Goal: Task Accomplishment & Management: Use online tool/utility

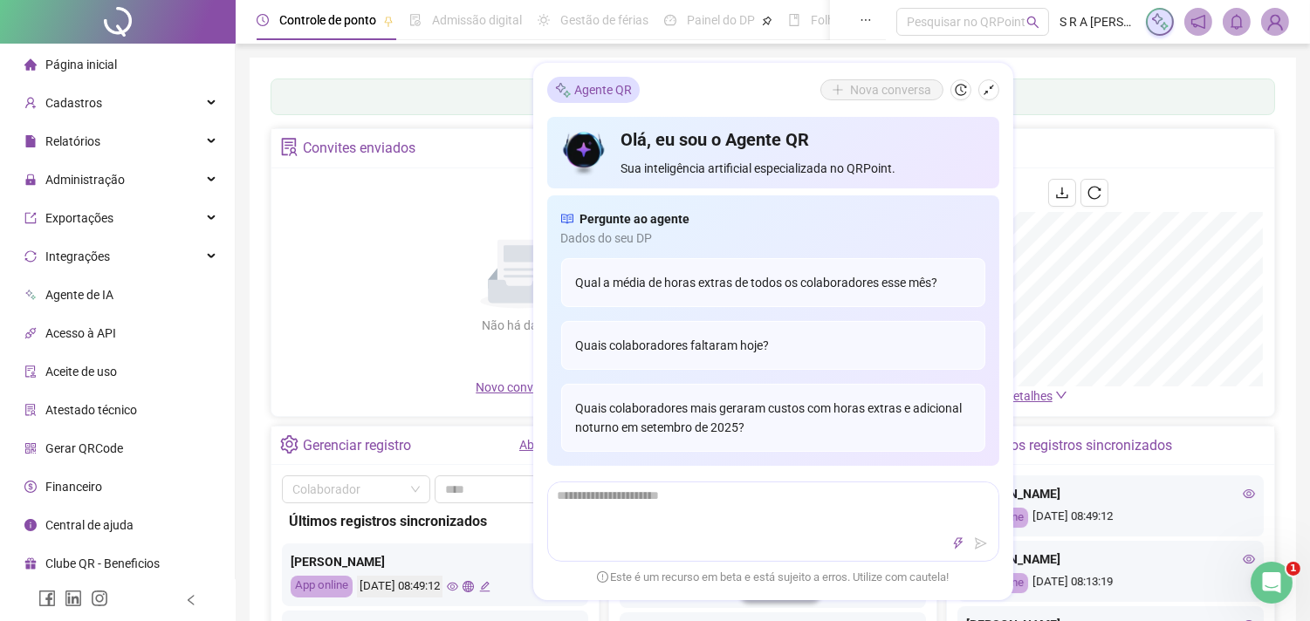
click at [992, 92] on icon "shrink" at bounding box center [988, 90] width 12 height 12
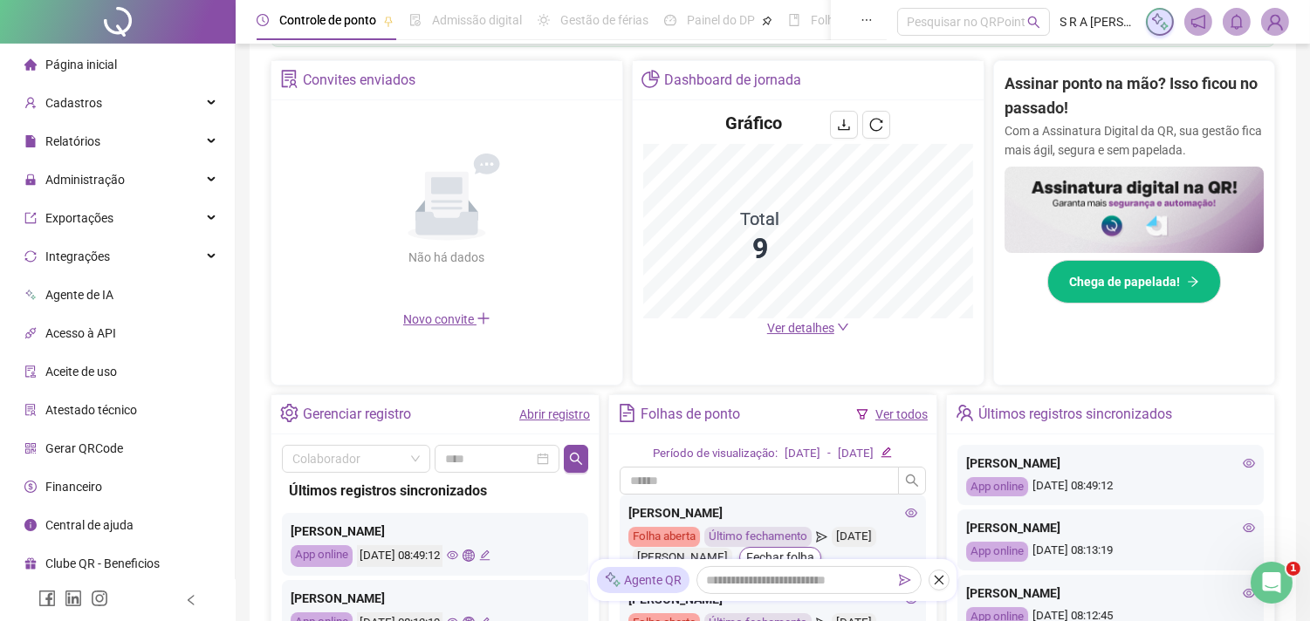
scroll to position [359, 0]
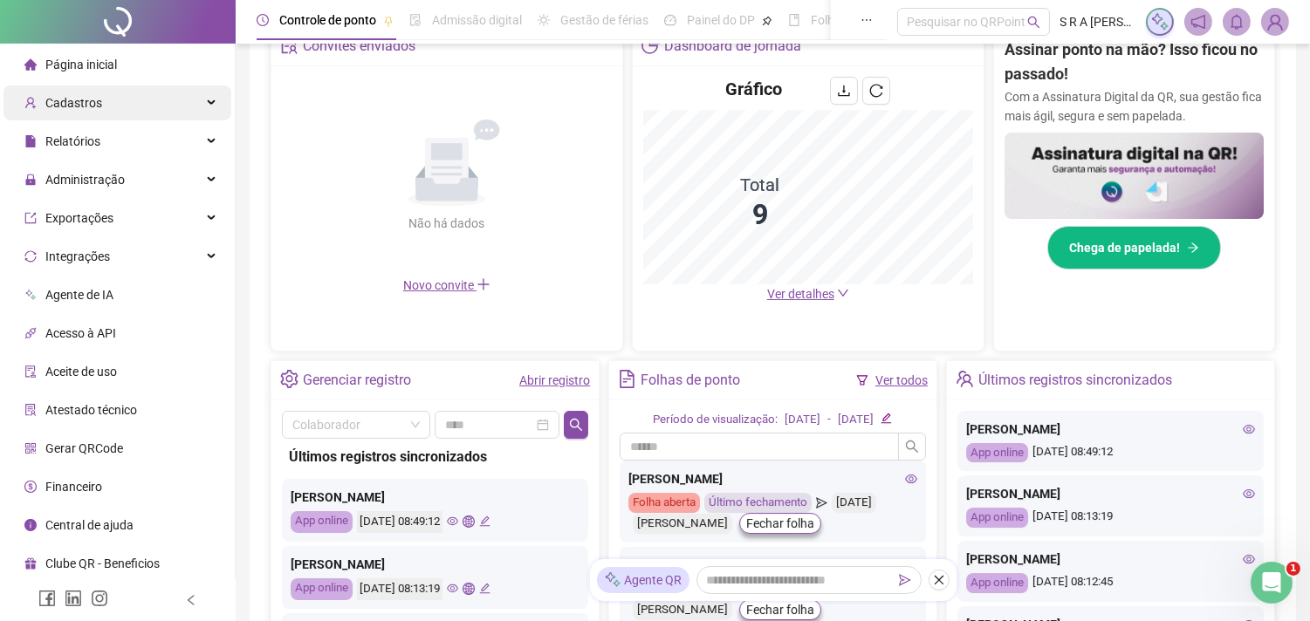
click at [208, 107] on div "Cadastros" at bounding box center [117, 103] width 228 height 35
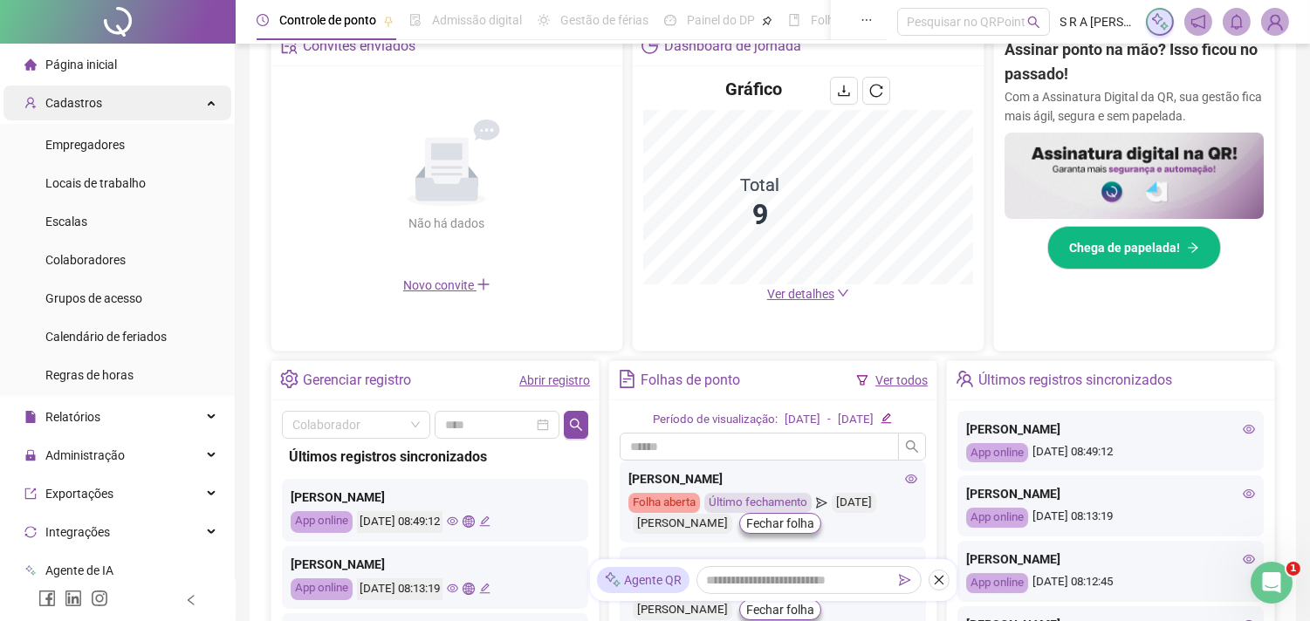
click at [193, 99] on div "Cadastros" at bounding box center [117, 103] width 228 height 35
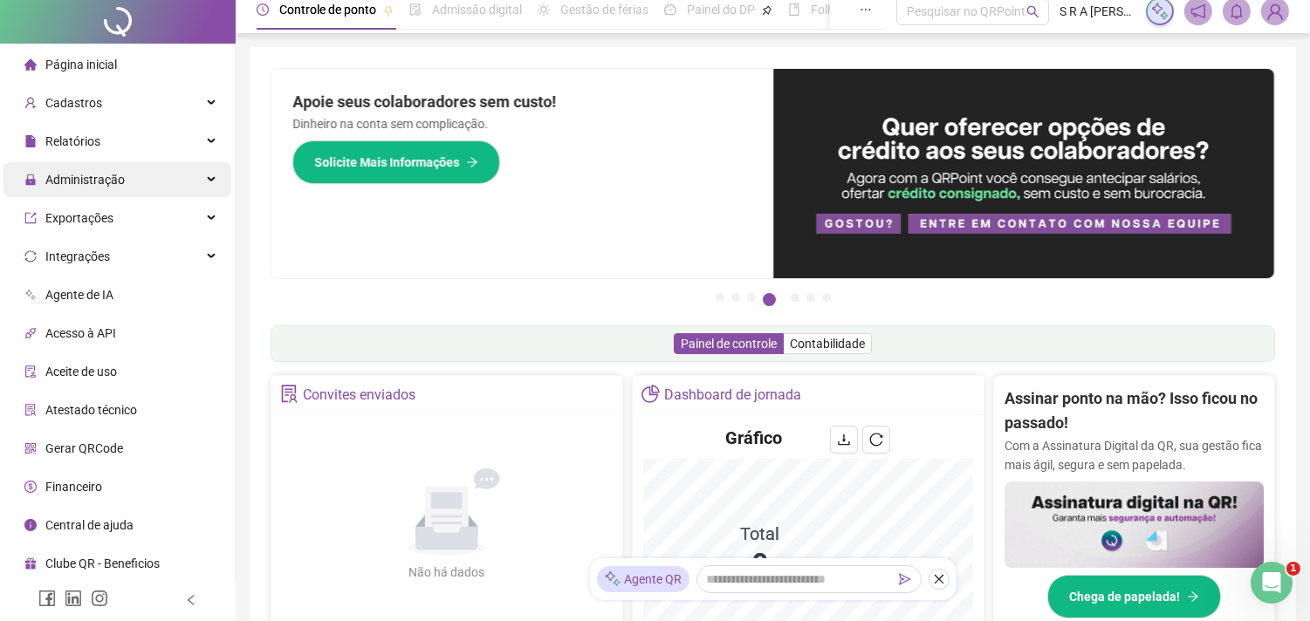
scroll to position [0, 0]
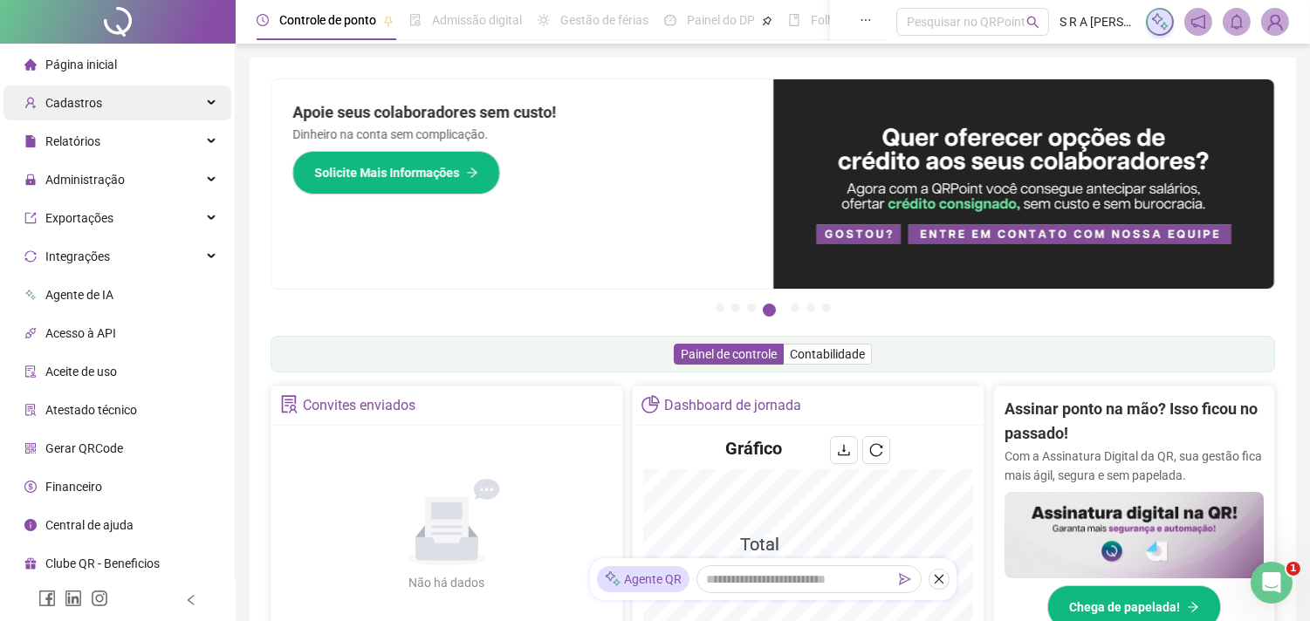
click at [207, 106] on div "Cadastros" at bounding box center [117, 103] width 228 height 35
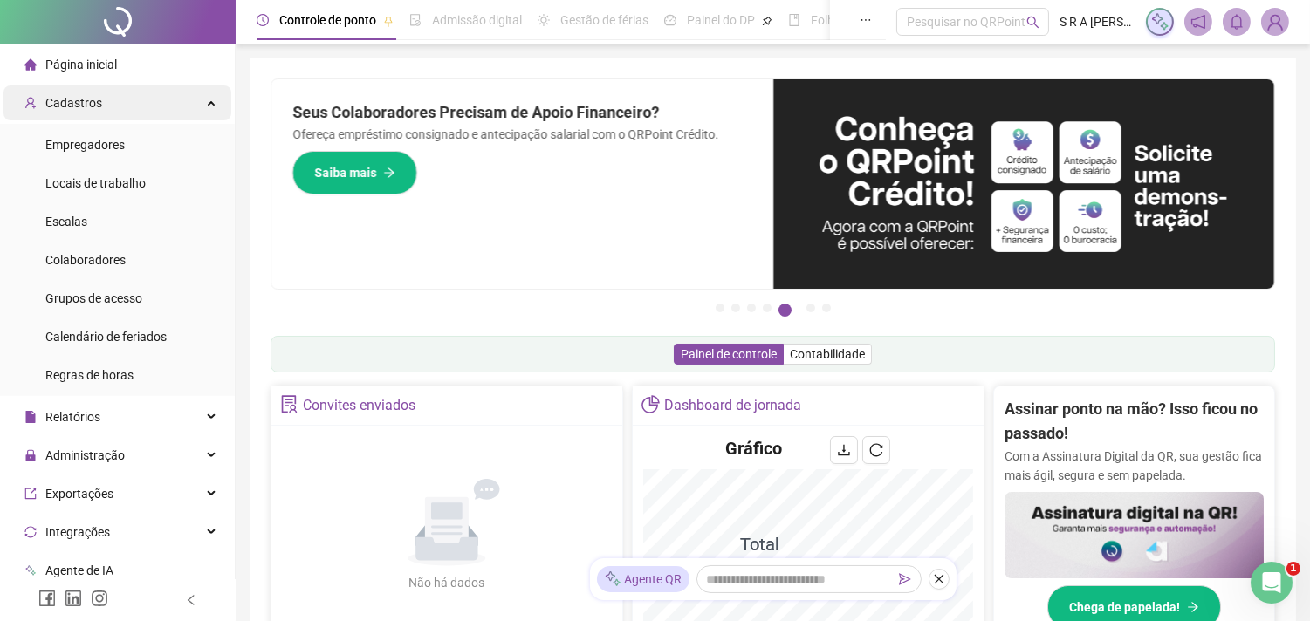
click at [152, 109] on div "Cadastros" at bounding box center [117, 103] width 228 height 35
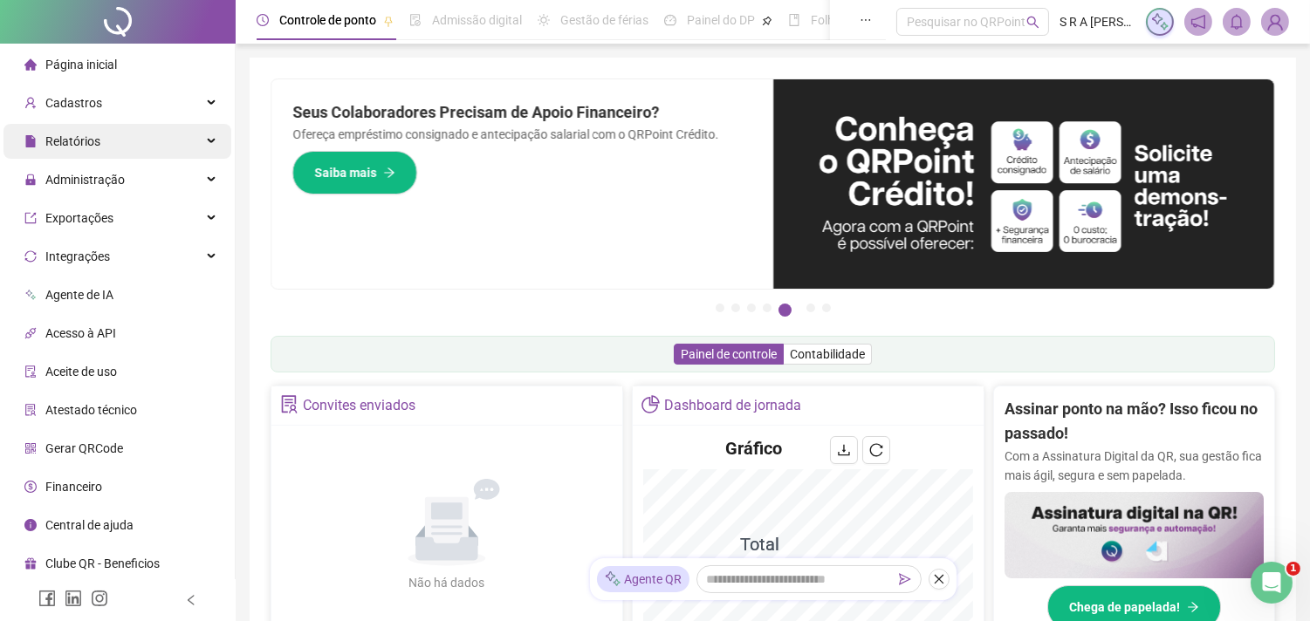
click at [131, 143] on div "Relatórios" at bounding box center [117, 141] width 228 height 35
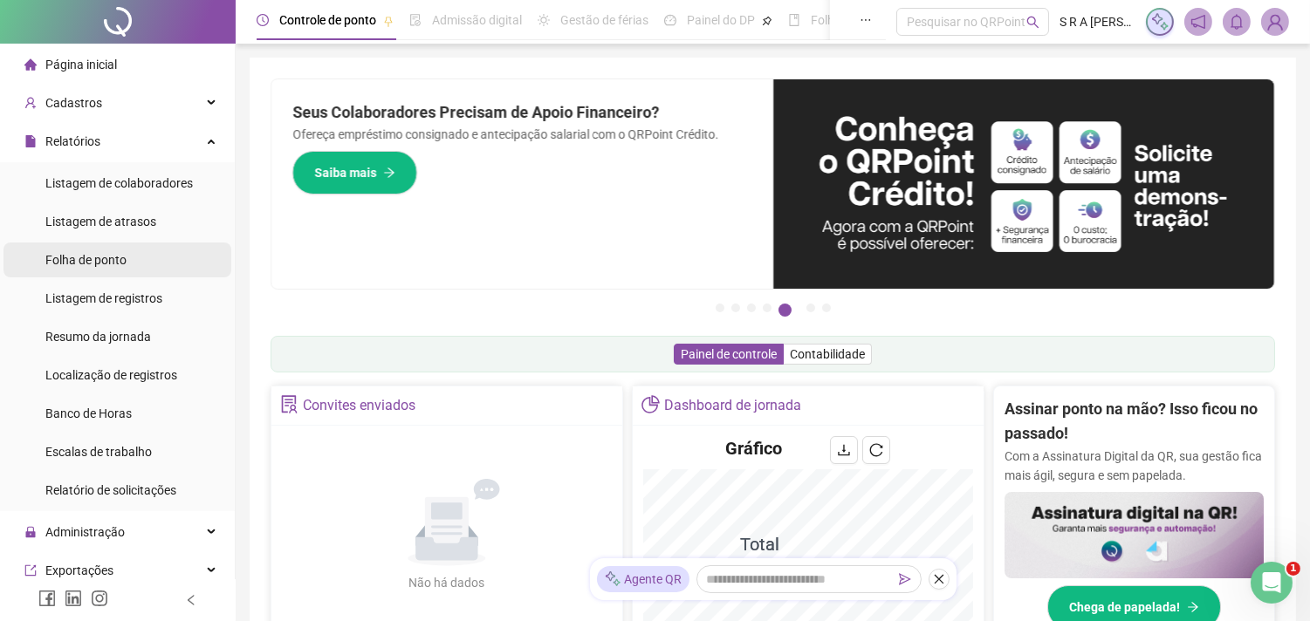
click at [128, 268] on li "Folha de ponto" at bounding box center [117, 260] width 228 height 35
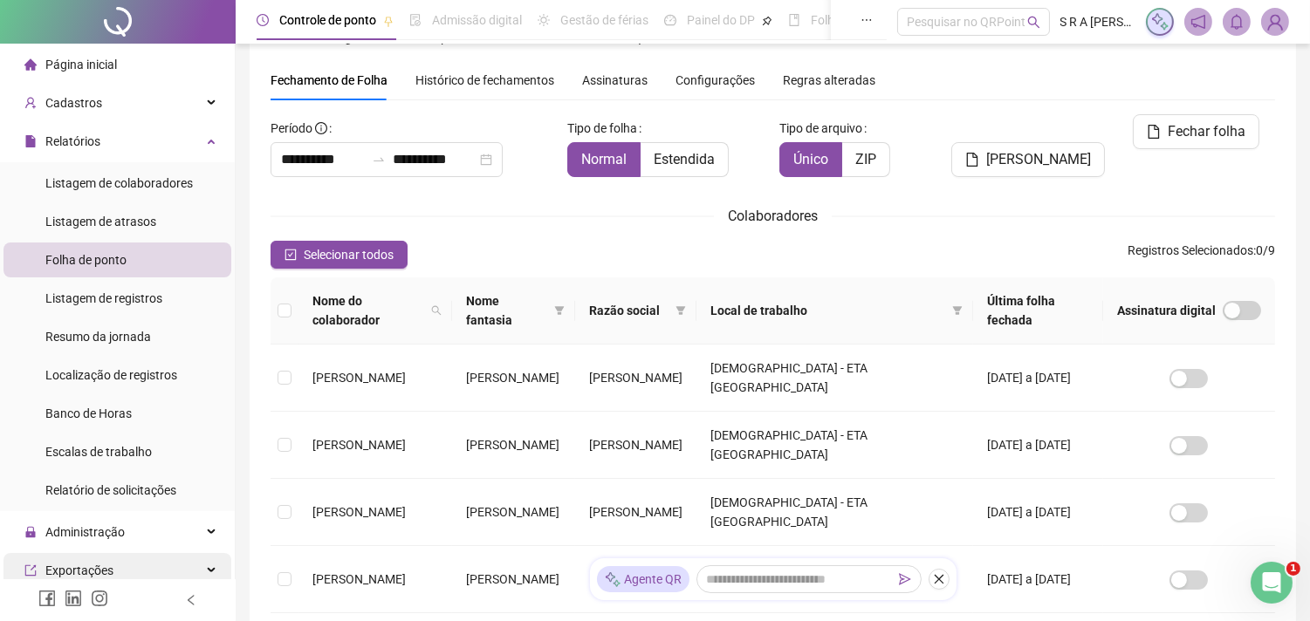
scroll to position [194, 0]
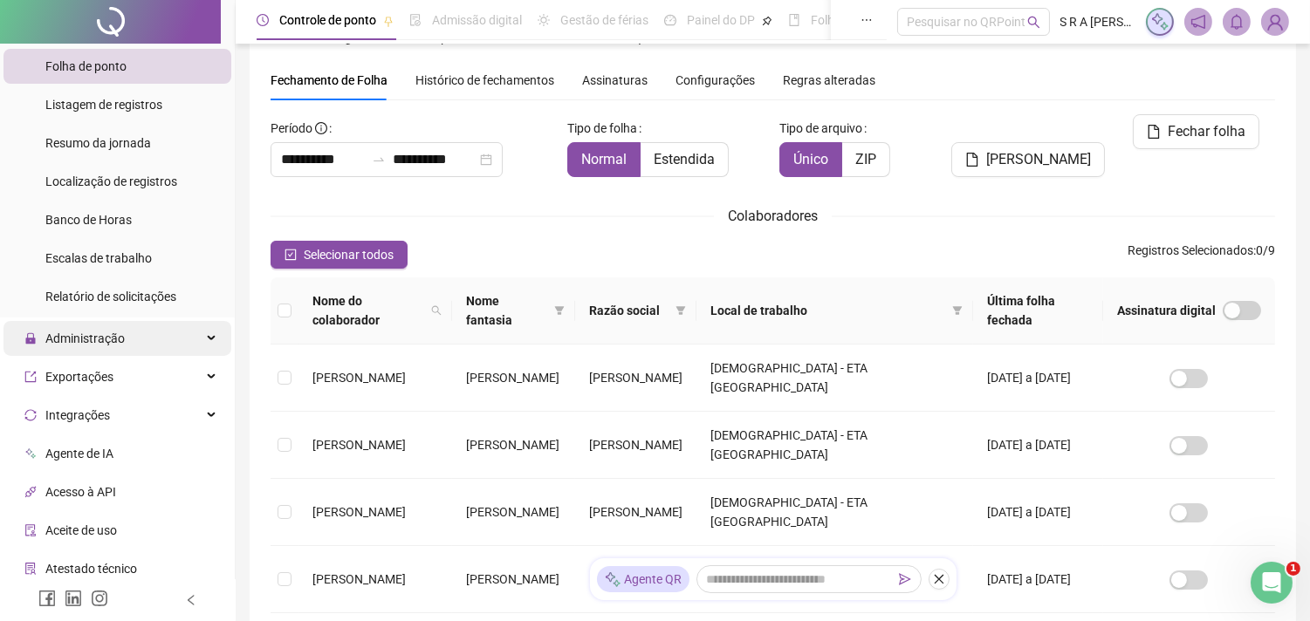
click at [146, 344] on div "Administração" at bounding box center [117, 338] width 228 height 35
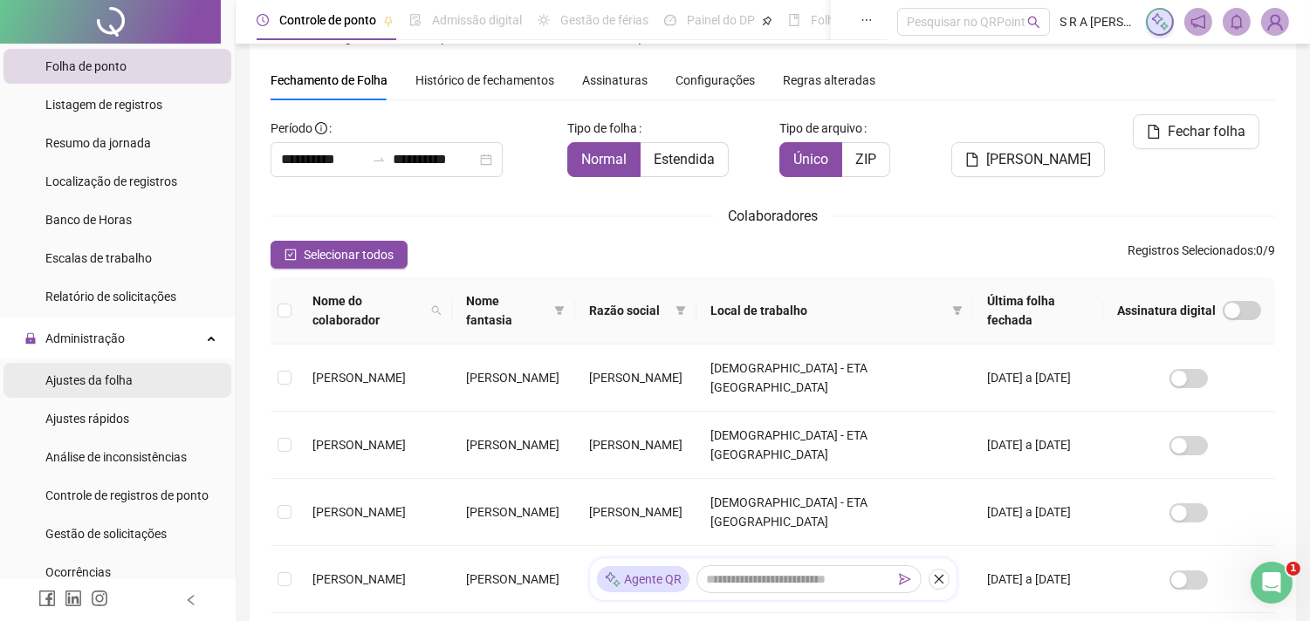
click at [124, 376] on span "Ajustes da folha" at bounding box center [88, 380] width 87 height 14
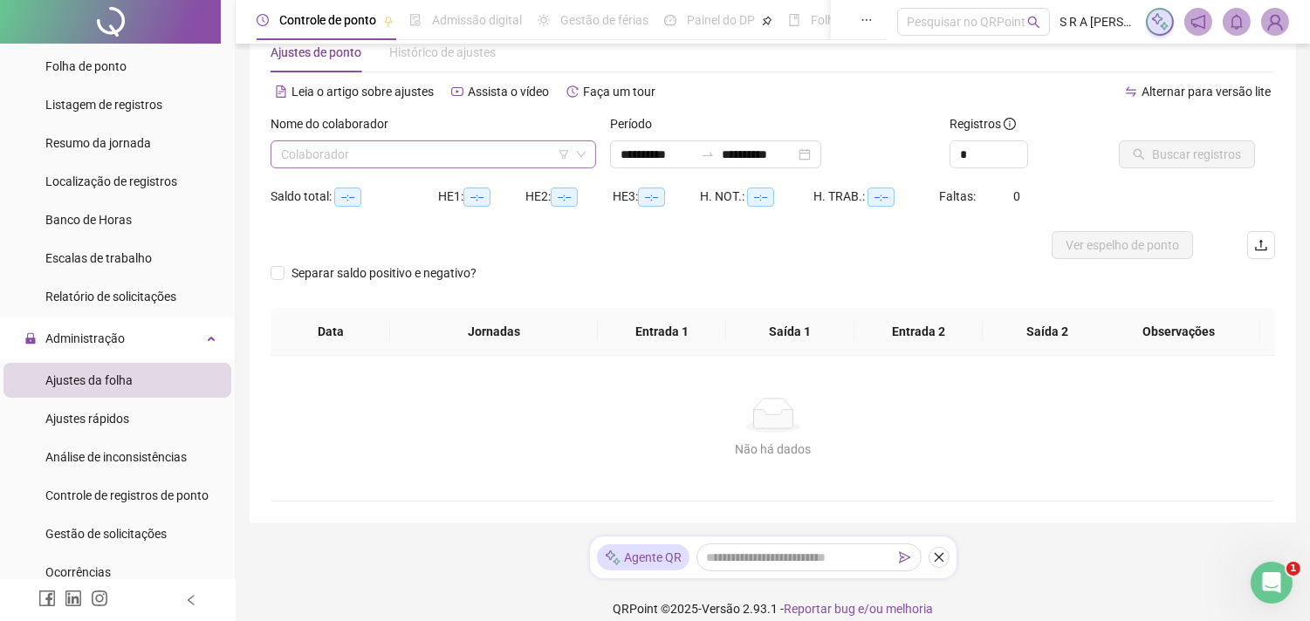
click at [394, 145] on input "search" at bounding box center [425, 154] width 289 height 26
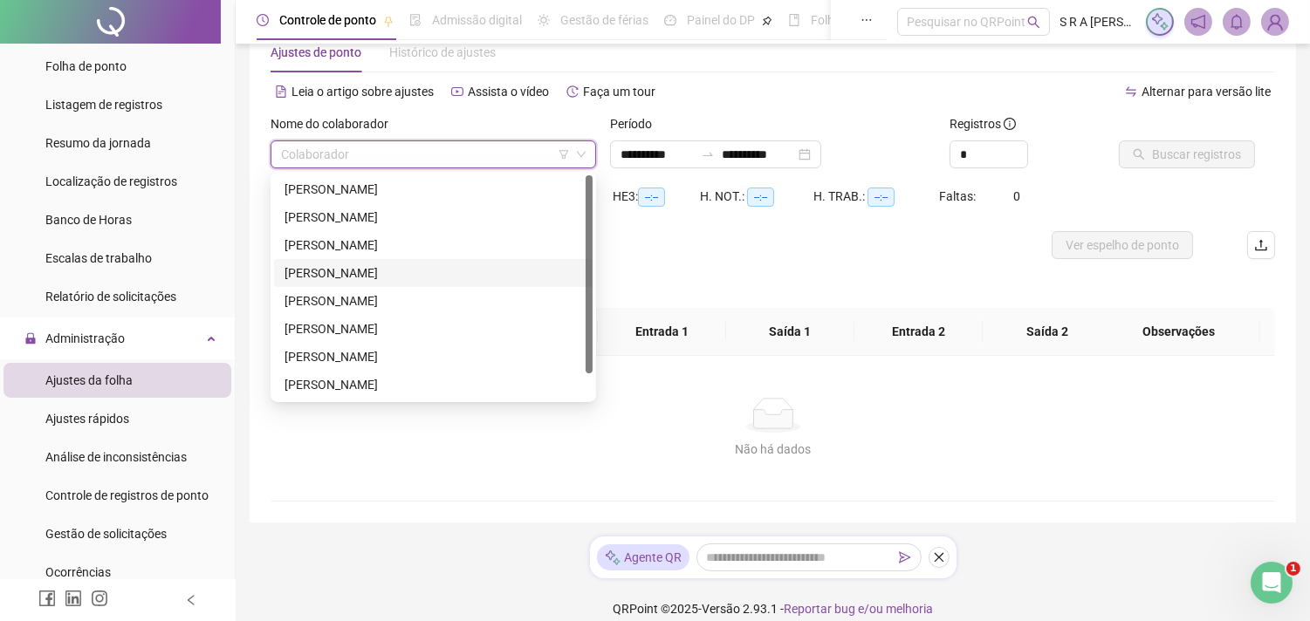
click at [339, 274] on div "[PERSON_NAME]" at bounding box center [433, 272] width 298 height 19
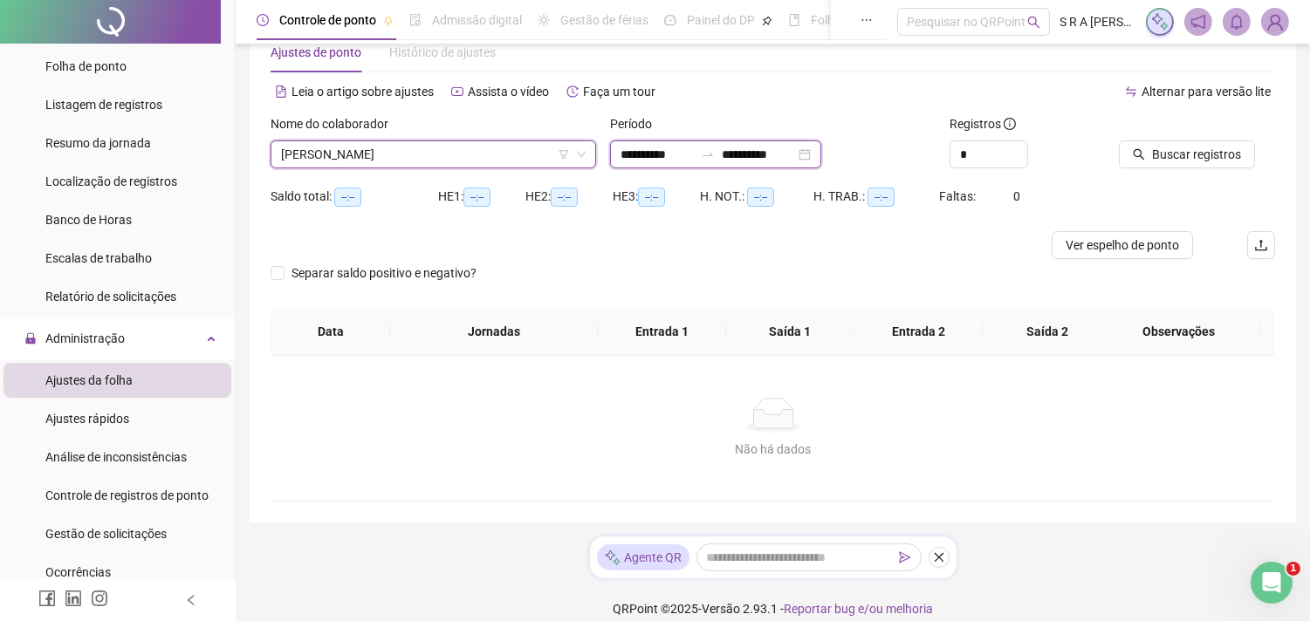
click at [669, 161] on input "**********" at bounding box center [656, 154] width 73 height 19
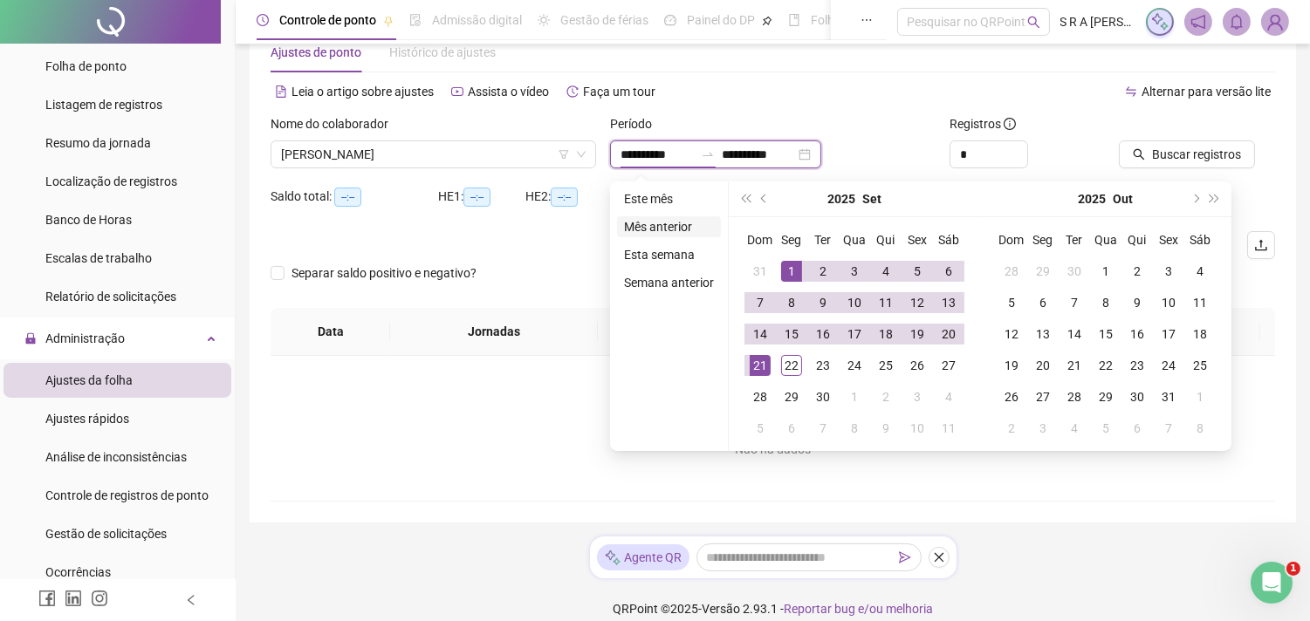
type input "**********"
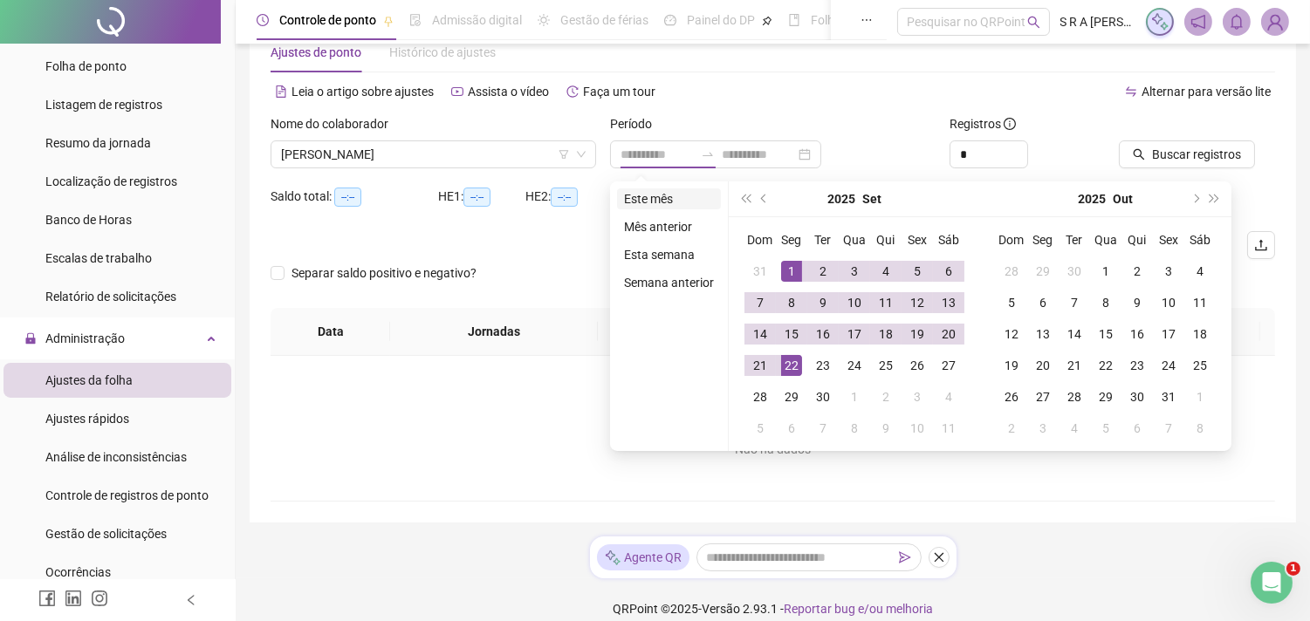
click at [654, 198] on li "Este mês" at bounding box center [669, 198] width 104 height 21
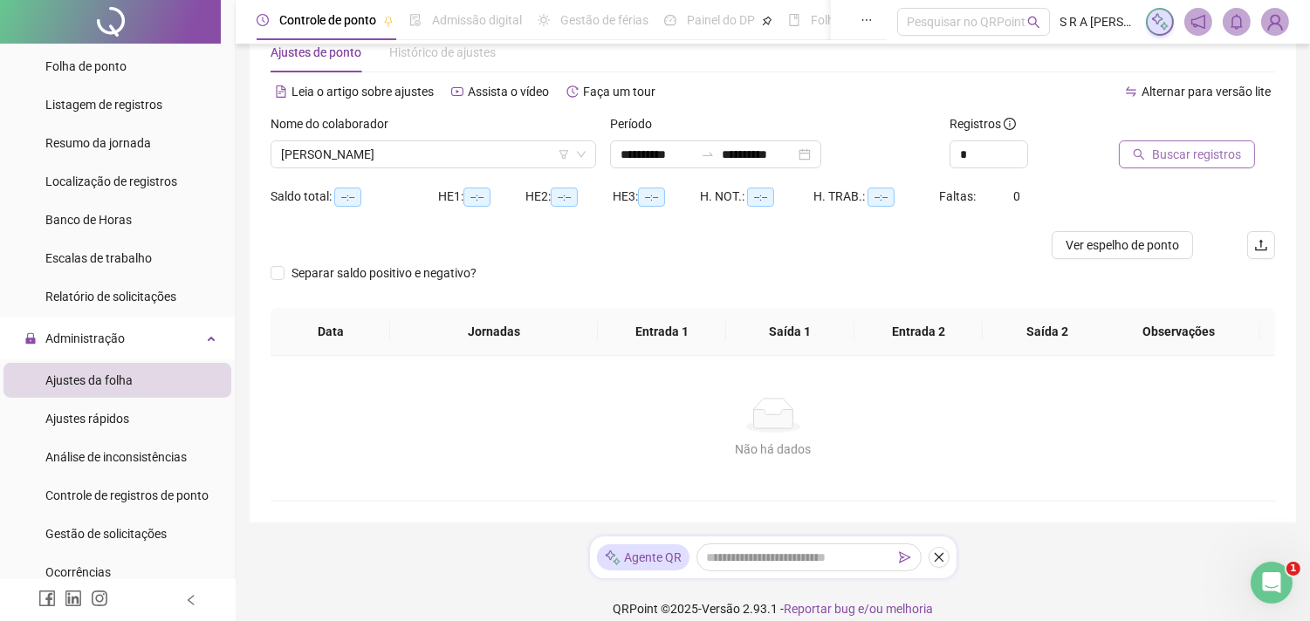
click at [1166, 166] on button "Buscar registros" at bounding box center [1187, 154] width 136 height 28
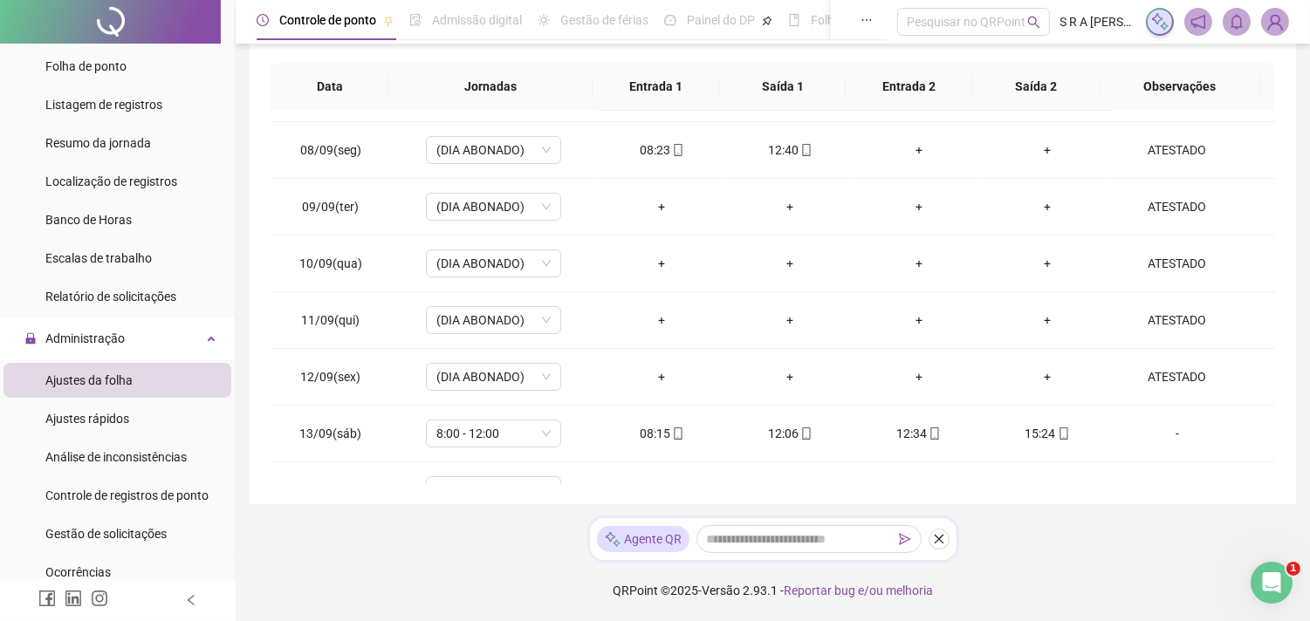
scroll to position [387, 0]
